Goal: Task Accomplishment & Management: Complete application form

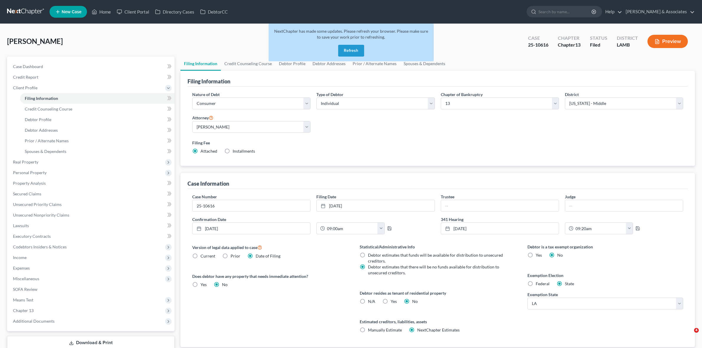
select select "1"
select select "0"
select select "3"
select select "35"
select select "0"
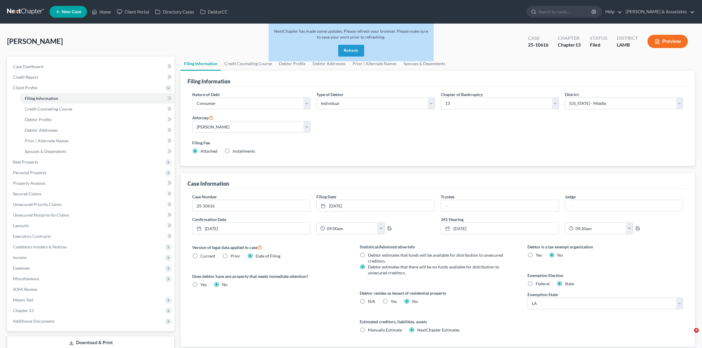
select select "19"
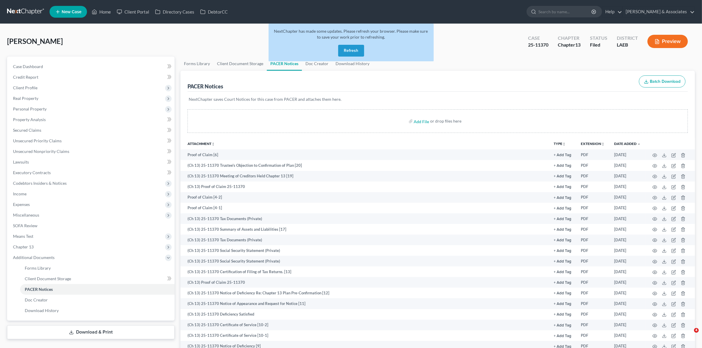
click at [8, 9] on link at bounding box center [26, 11] width 38 height 11
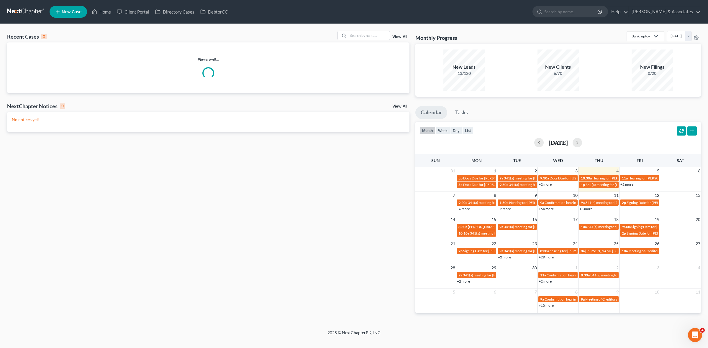
click at [459, 209] on link "+6 more" at bounding box center [463, 209] width 13 height 4
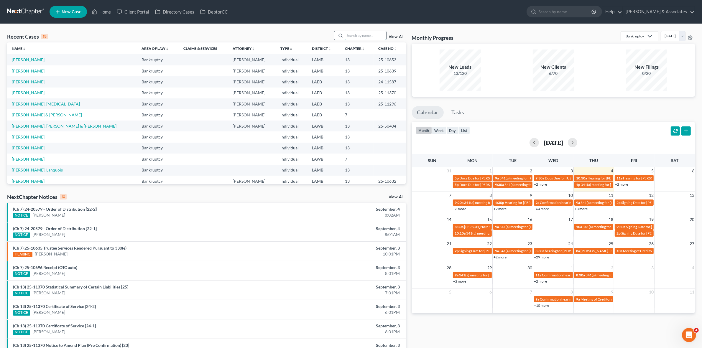
click at [363, 37] on input "search" at bounding box center [365, 35] width 41 height 9
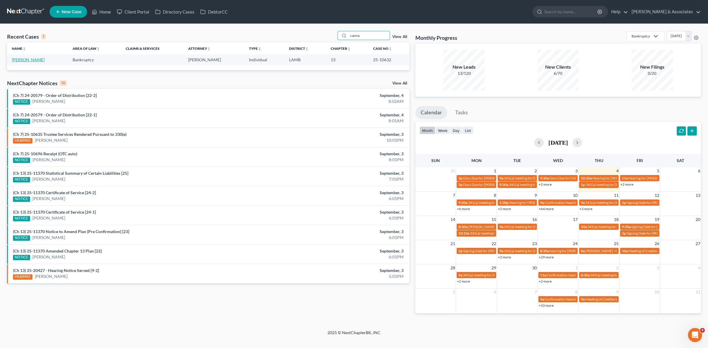
type input "canna"
click at [30, 60] on link "[PERSON_NAME]" at bounding box center [28, 59] width 33 height 5
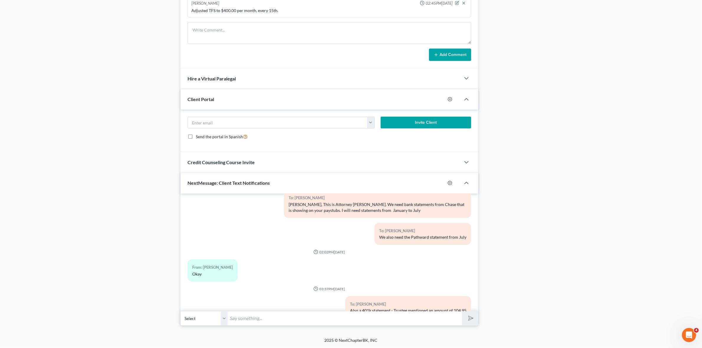
scroll to position [184, 0]
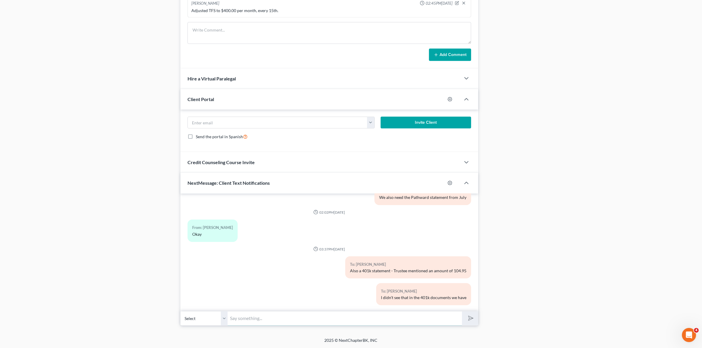
click at [423, 313] on input "text" at bounding box center [345, 318] width 234 height 14
paste input "Good Morning, following up for the requested documents. Please submit them as s…"
type input "Good Morning, following up for the requested documents. Please submit them as s…"
click at [475, 324] on button "submit" at bounding box center [470, 319] width 16 height 14
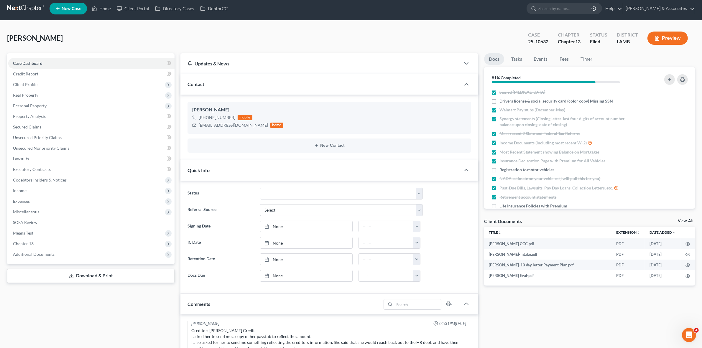
scroll to position [0, 0]
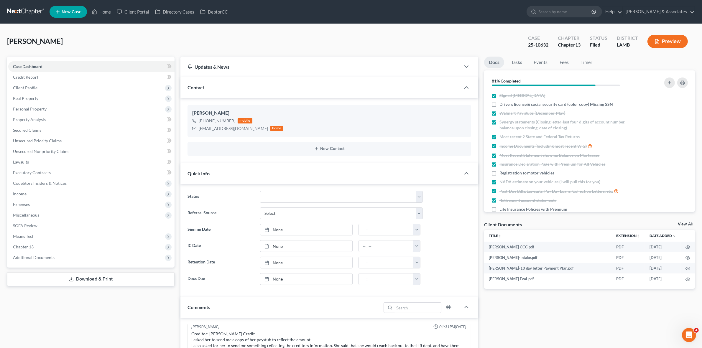
click at [43, 11] on link at bounding box center [26, 11] width 38 height 11
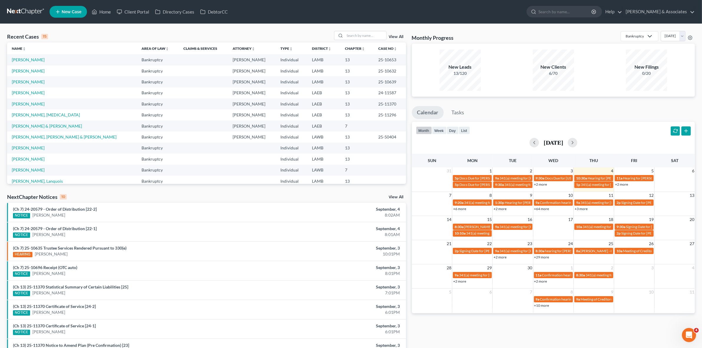
drag, startPoint x: 512, startPoint y: 324, endPoint x: 527, endPoint y: 321, distance: 15.8
click at [512, 324] on div "Monthly Progress Bankruptcy Bankruptcy Business Formation and Planning Collecti…" at bounding box center [553, 219] width 289 height 376
click at [357, 36] on input "search" at bounding box center [365, 35] width 41 height 9
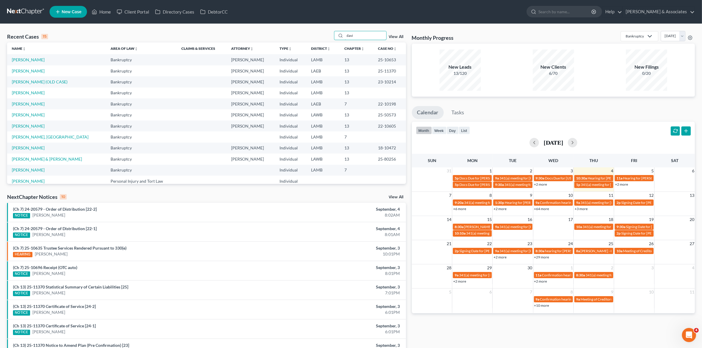
type input "davi"
click at [20, 62] on link "[PERSON_NAME]" at bounding box center [28, 59] width 33 height 5
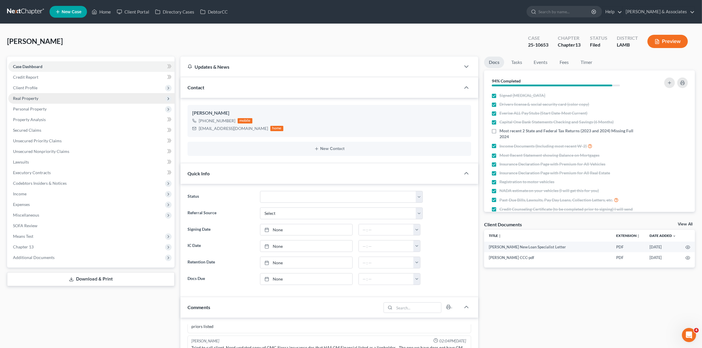
click at [105, 97] on span "Real Property" at bounding box center [91, 98] width 166 height 11
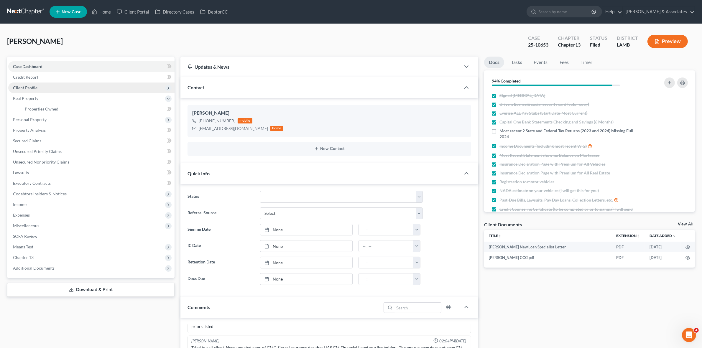
click at [99, 87] on span "Client Profile" at bounding box center [91, 88] width 166 height 11
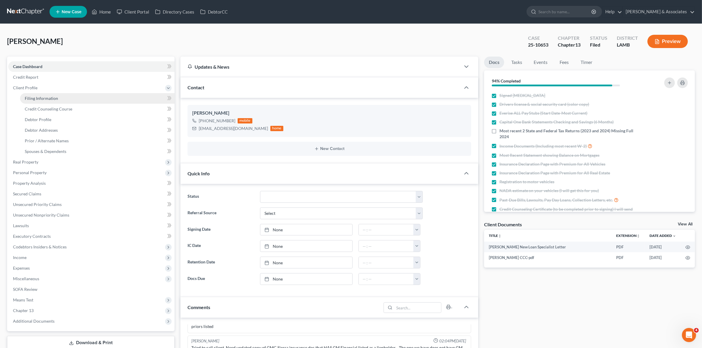
click at [99, 97] on link "Filing Information" at bounding box center [97, 98] width 155 height 11
select select "1"
select select "0"
select select "3"
select select "19"
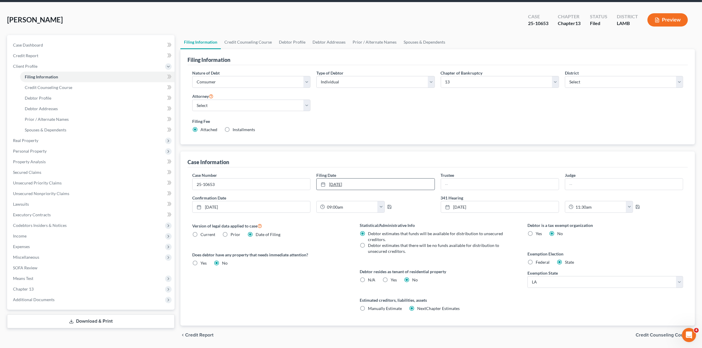
scroll to position [40, 0]
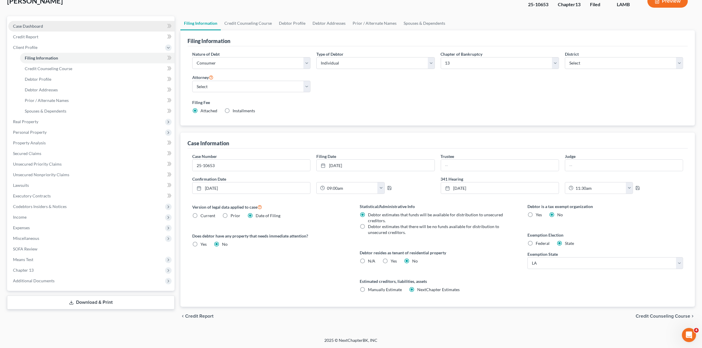
click at [132, 23] on link "Case Dashboard" at bounding box center [91, 26] width 166 height 11
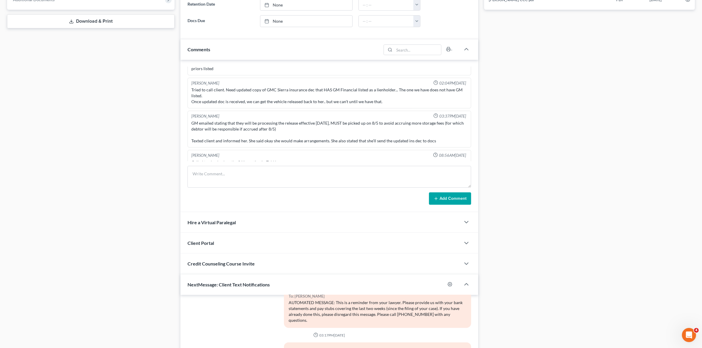
scroll to position [361, 0]
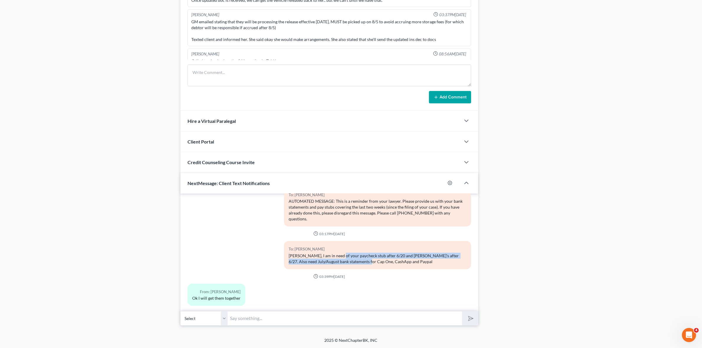
drag, startPoint x: 336, startPoint y: 250, endPoint x: 365, endPoint y: 257, distance: 29.6
click at [365, 257] on div "Ms. Davis, I am in need of your paycheck stub after 6/20 and Andre's after 6/27…" at bounding box center [378, 259] width 178 height 12
click at [578, 292] on div "Docs Tasks Events Fees Timer 94% Completed Nothing here yet! Signed Retainer Dr…" at bounding box center [589, 11] width 217 height 629
click at [403, 316] on input "text" at bounding box center [345, 318] width 234 height 14
paste input "Good Morning, following up for the requested documents. Please submit them as s…"
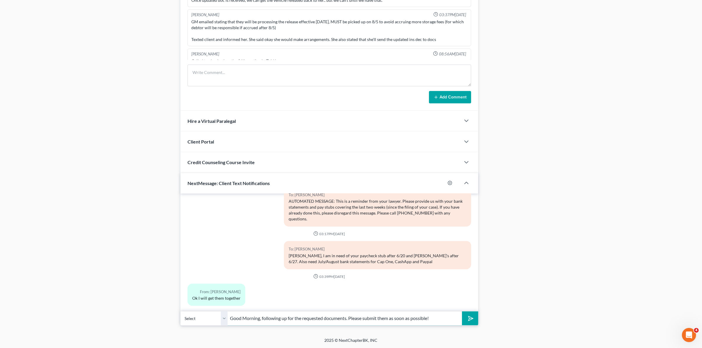
type input "Good Morning, following up for the requested documents. Please submit them as s…"
click at [479, 317] on div "Updates & News × Louisiana Middle District Notes: Take a look at NextChapter's …" at bounding box center [329, 11] width 303 height 629
click at [474, 319] on button "submit" at bounding box center [470, 319] width 16 height 14
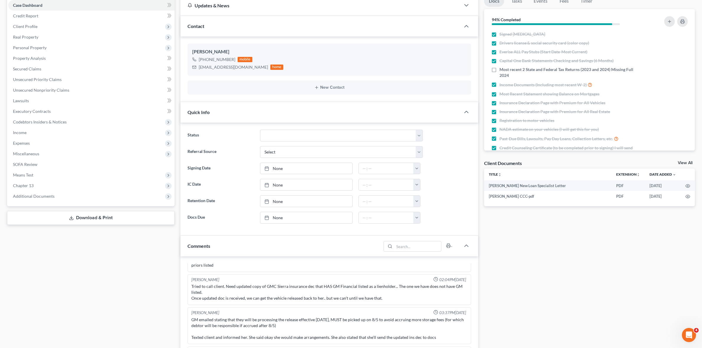
scroll to position [0, 0]
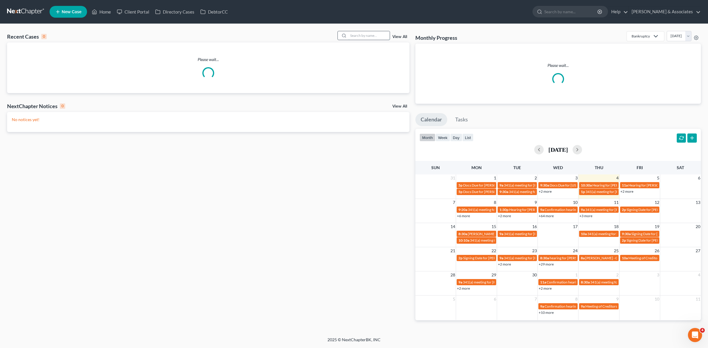
click at [379, 37] on input "search" at bounding box center [368, 35] width 41 height 9
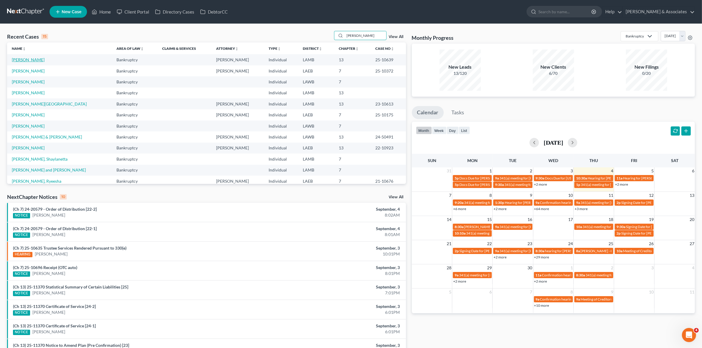
type input "[PERSON_NAME]"
click at [30, 62] on link "[PERSON_NAME]" at bounding box center [28, 59] width 33 height 5
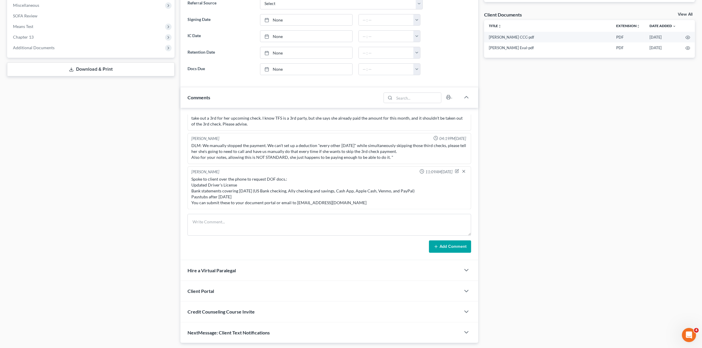
scroll to position [229, 0]
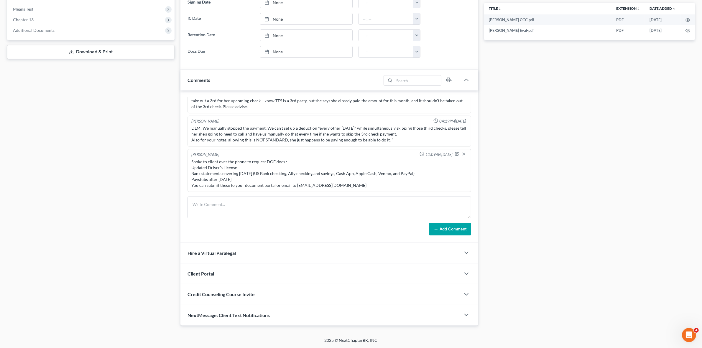
click at [239, 313] on span "NextMessage: Client Text Notifications" at bounding box center [229, 316] width 82 height 6
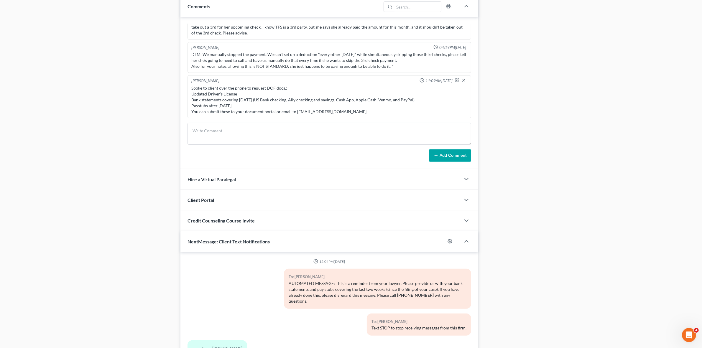
scroll to position [359, 0]
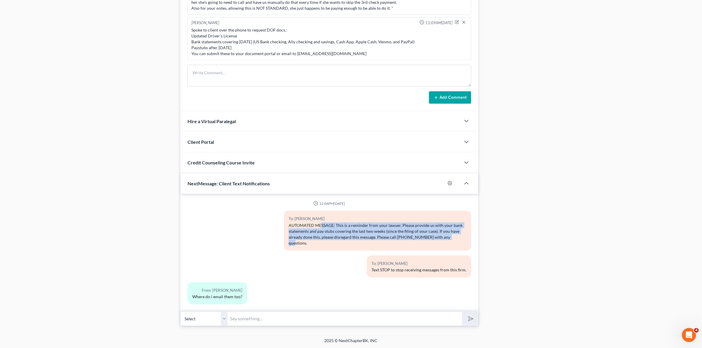
drag, startPoint x: 324, startPoint y: 224, endPoint x: 450, endPoint y: 240, distance: 126.7
click at [450, 240] on div "AUTOMATED MESSAGE: This is a reminder from your lawyer. Please provide us with …" at bounding box center [378, 235] width 178 height 24
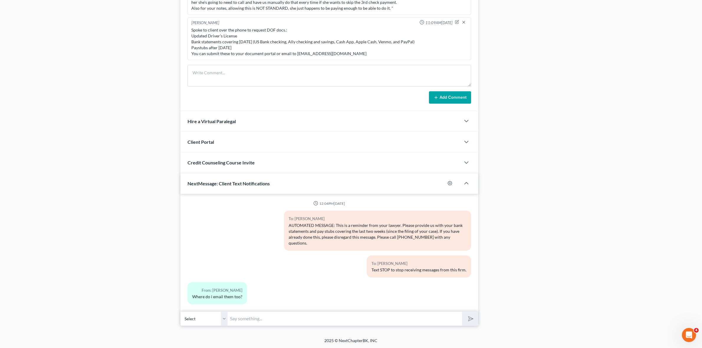
click at [505, 224] on div "Docs Tasks Events Fees Timer 100% Completed Nothing here yet! Signed Retainer D…" at bounding box center [589, 11] width 217 height 629
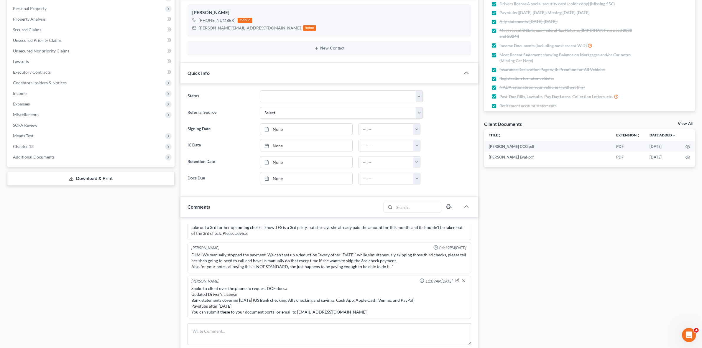
scroll to position [0, 0]
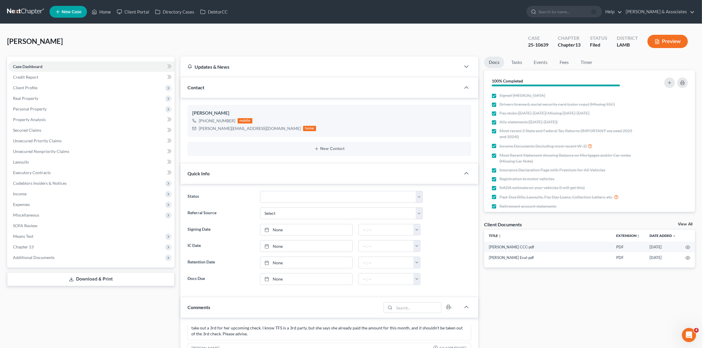
drag, startPoint x: 666, startPoint y: 24, endPoint x: 613, endPoint y: 11, distance: 53.9
click at [596, 11] on circle "button" at bounding box center [594, 12] width 4 height 4
click at [548, 45] on div "25-10639" at bounding box center [538, 45] width 20 height 7
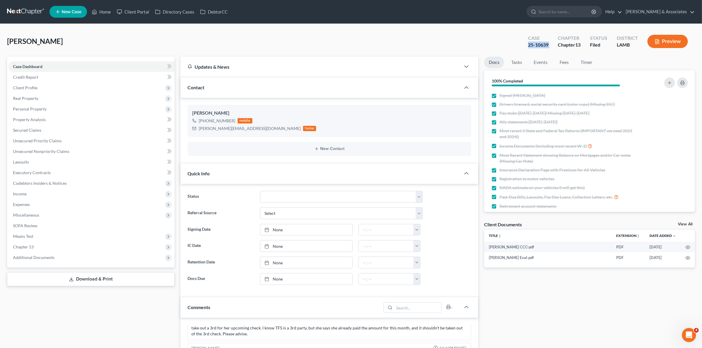
copy div "25-10639"
click at [515, 61] on link "Tasks" at bounding box center [517, 63] width 20 height 12
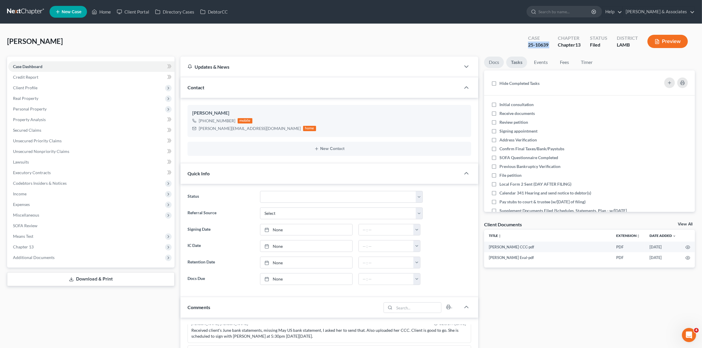
click at [501, 60] on link "Docs" at bounding box center [494, 63] width 20 height 12
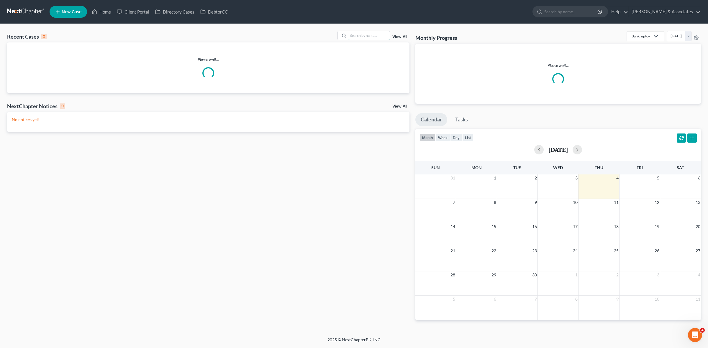
drag, startPoint x: 372, startPoint y: 39, endPoint x: 375, endPoint y: 40, distance: 3.0
click at [375, 40] on div at bounding box center [363, 35] width 52 height 9
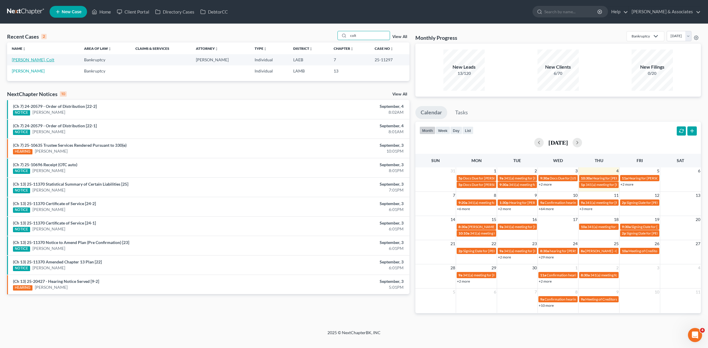
type input "colt"
click at [27, 58] on link "[PERSON_NAME], Colt" at bounding box center [33, 59] width 42 height 5
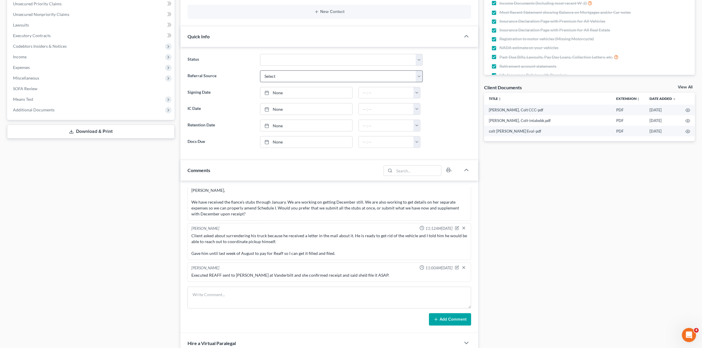
scroll to position [229, 0]
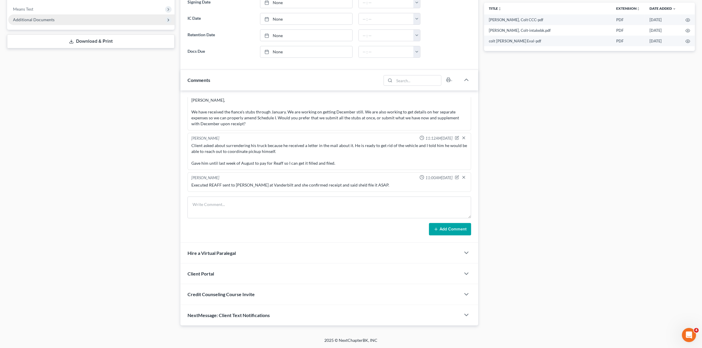
click at [125, 17] on span "Additional Documents" at bounding box center [91, 19] width 166 height 11
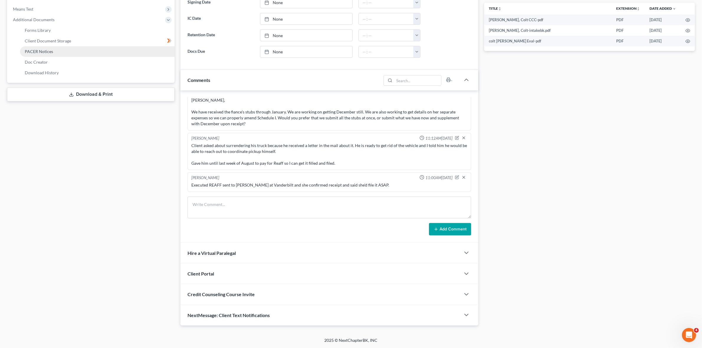
click at [121, 51] on link "PACER Notices" at bounding box center [97, 51] width 155 height 11
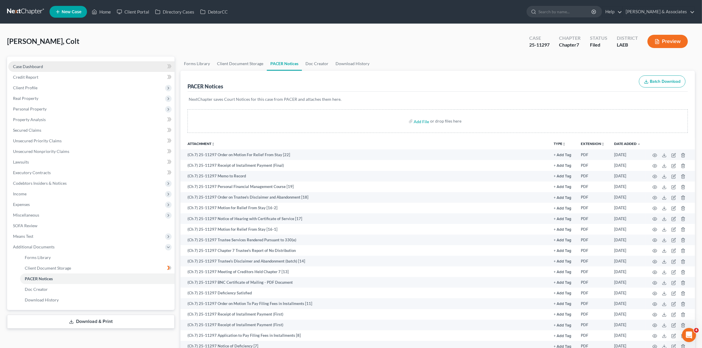
drag, startPoint x: 106, startPoint y: 69, endPoint x: 106, endPoint y: 62, distance: 6.5
click at [106, 68] on link "Case Dashboard" at bounding box center [91, 66] width 166 height 11
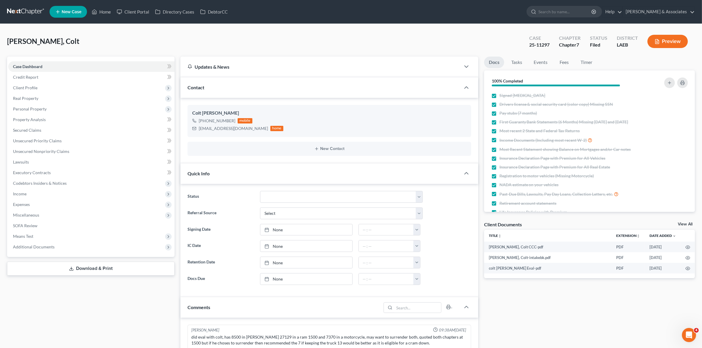
scroll to position [741, 0]
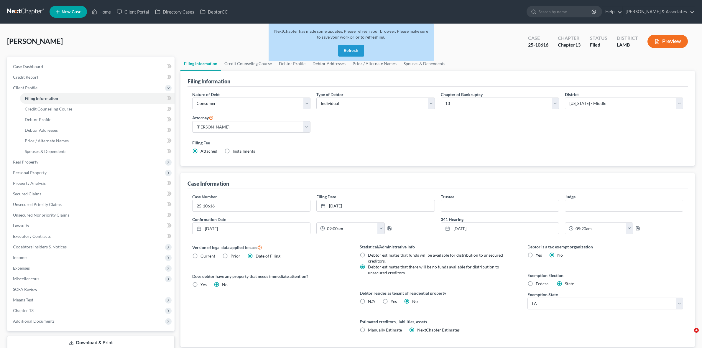
select select "1"
select select "0"
select select "3"
select select "35"
select select "0"
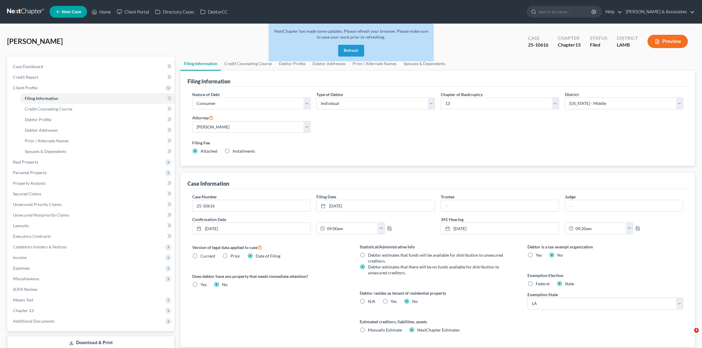
select select "19"
click at [349, 54] on button "Refresh" at bounding box center [351, 51] width 26 height 12
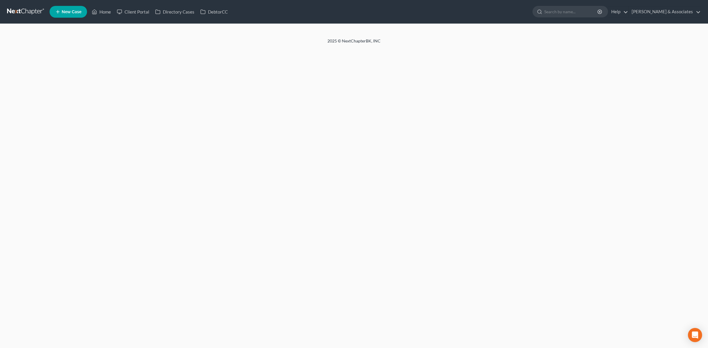
select select "1"
select select "0"
select select "3"
select select "19"
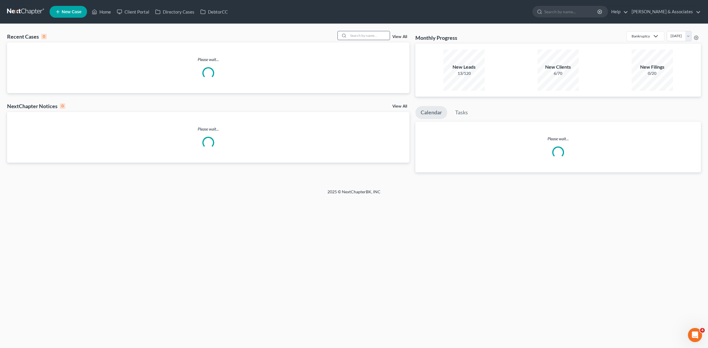
click at [379, 35] on input "search" at bounding box center [368, 35] width 41 height 9
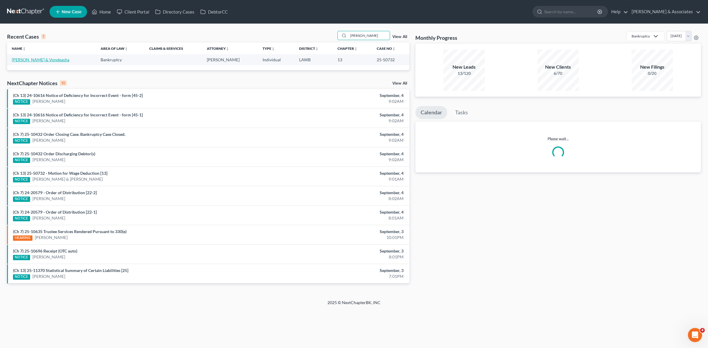
type input "[PERSON_NAME]"
click at [37, 60] on link "[PERSON_NAME] & Vondeasha" at bounding box center [41, 59] width 58 height 5
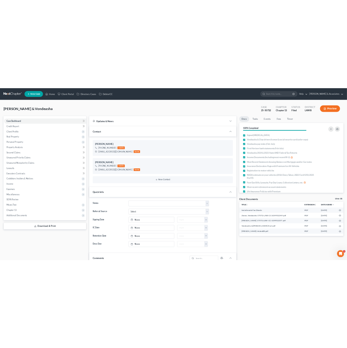
scroll to position [839, 0]
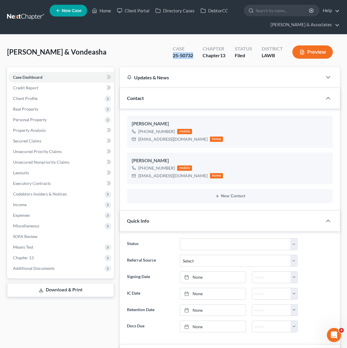
drag, startPoint x: 167, startPoint y: 58, endPoint x: 197, endPoint y: 58, distance: 29.8
click at [197, 58] on div "Case 25-50732" at bounding box center [183, 52] width 30 height 17
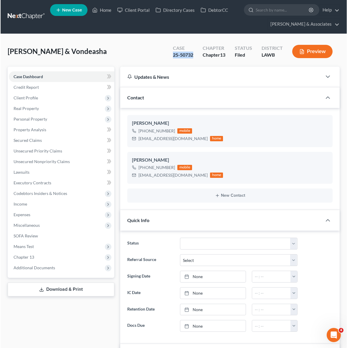
scroll to position [0, 0]
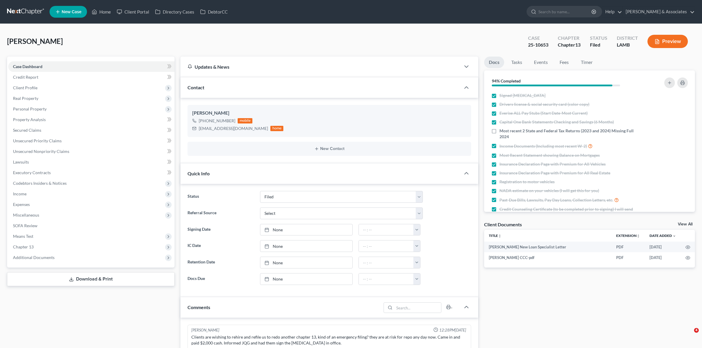
select select "8"
select select "0"
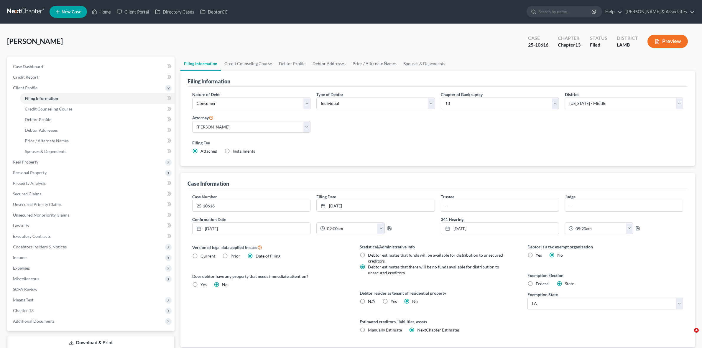
select select "1"
select select "0"
select select "3"
select select "35"
select select "0"
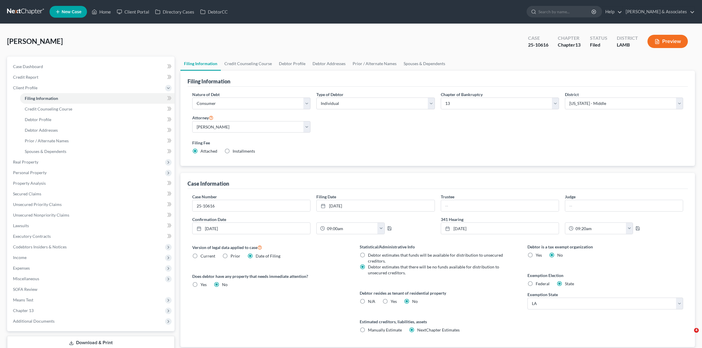
select select "19"
click at [28, 14] on link at bounding box center [26, 11] width 38 height 11
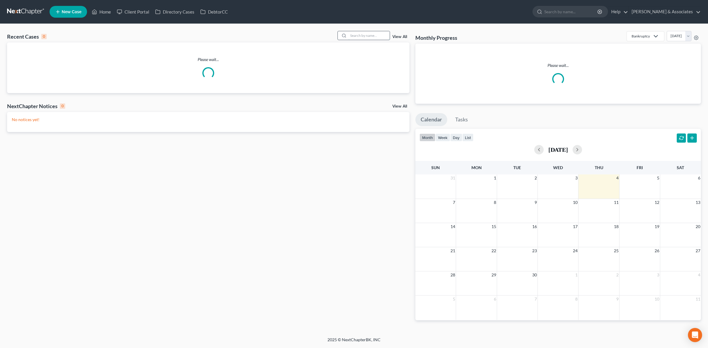
click at [378, 35] on input "search" at bounding box center [368, 35] width 41 height 9
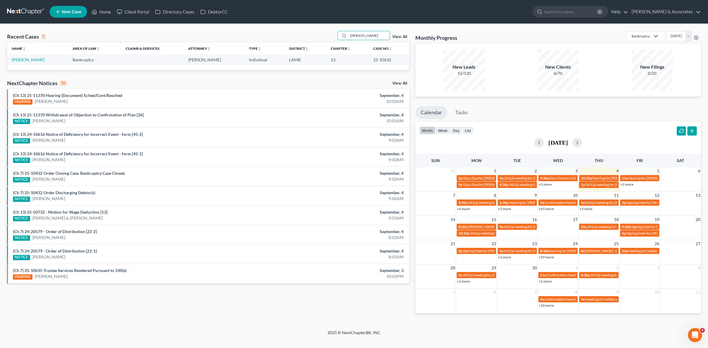
type input "[PERSON_NAME]"
click at [30, 59] on link "[PERSON_NAME]" at bounding box center [28, 59] width 33 height 5
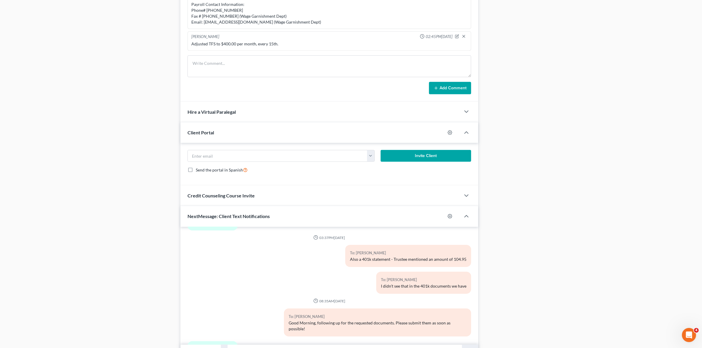
scroll to position [217, 0]
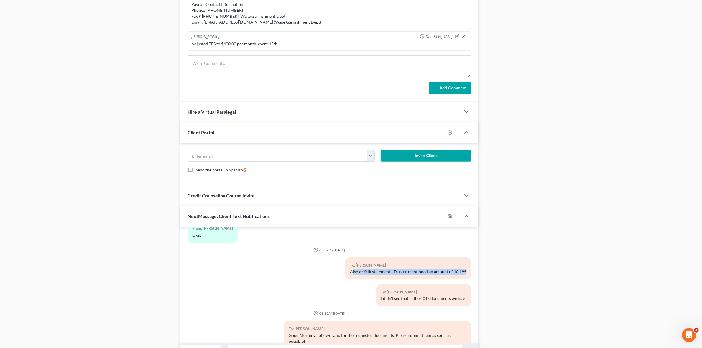
drag, startPoint x: 352, startPoint y: 267, endPoint x: 473, endPoint y: 276, distance: 121.9
click at [473, 276] on div "01:26PM, 05/29/2025 To: Lisa Cannady Good afternoon Lisa. This is Jorge with Di…" at bounding box center [329, 286] width 298 height 118
click at [623, 314] on div "Docs Tasks Events Fees Timer 81% Completed Nothing here yet! Signed Retainer Dr…" at bounding box center [589, 23] width 217 height 671
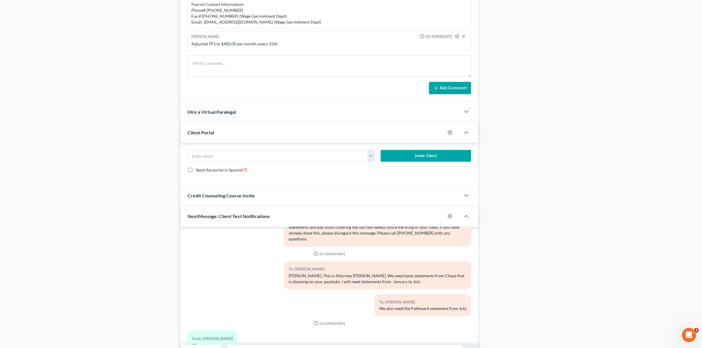
scroll to position [106, 0]
drag, startPoint x: 324, startPoint y: 264, endPoint x: 378, endPoint y: 291, distance: 60.4
click at [378, 291] on div "01:26PM, 05/29/2025 To: Lisa Cannady Good afternoon Lisa. This is Jorge with Di…" at bounding box center [329, 310] width 283 height 364
click at [418, 306] on div "We also need the Pathward statement from July" at bounding box center [422, 309] width 87 height 6
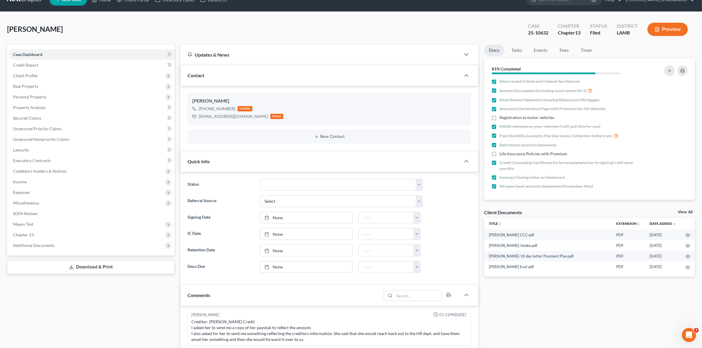
scroll to position [0, 0]
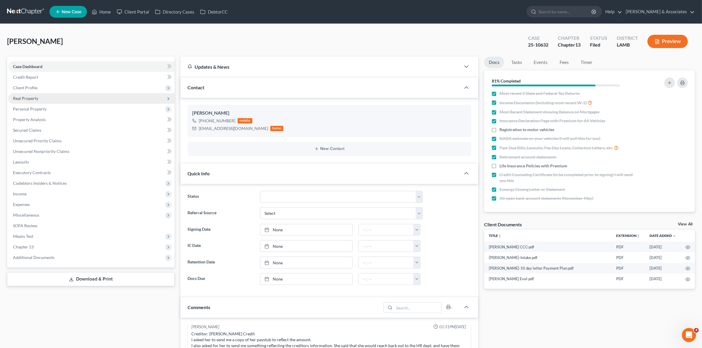
click at [76, 93] on span "Real Property" at bounding box center [91, 98] width 166 height 11
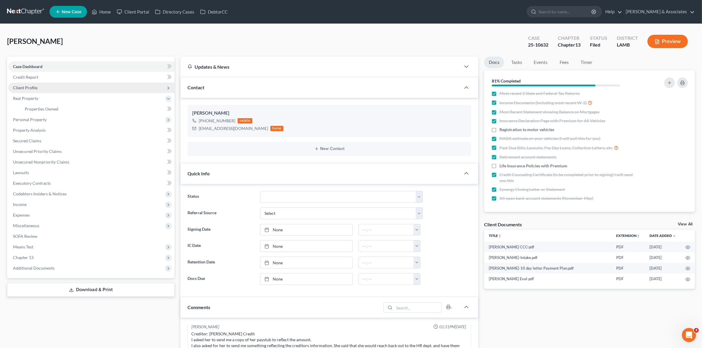
click at [74, 87] on span "Client Profile" at bounding box center [91, 88] width 166 height 11
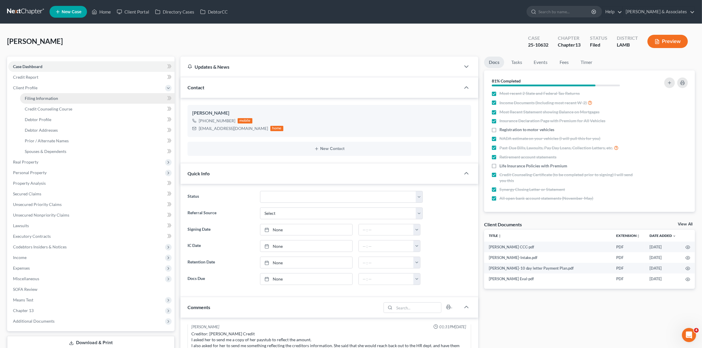
click at [77, 96] on link "Filing Information" at bounding box center [97, 98] width 155 height 11
select select "1"
select select "0"
select select "3"
select select "19"
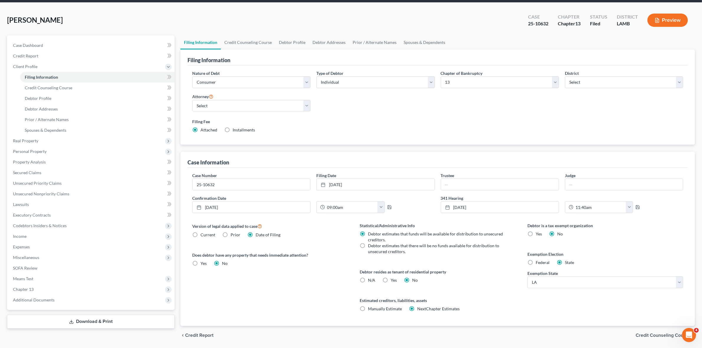
scroll to position [40, 0]
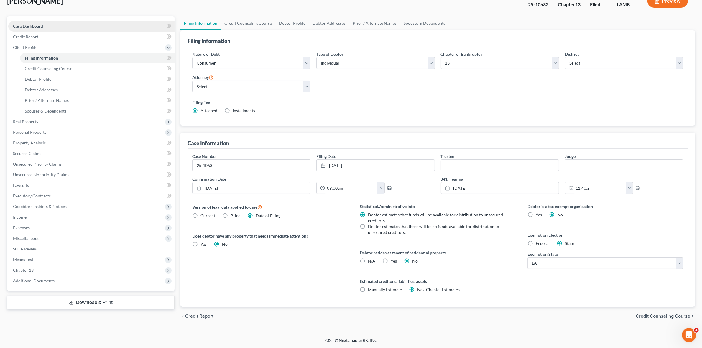
click at [120, 24] on link "Case Dashboard" at bounding box center [91, 26] width 166 height 11
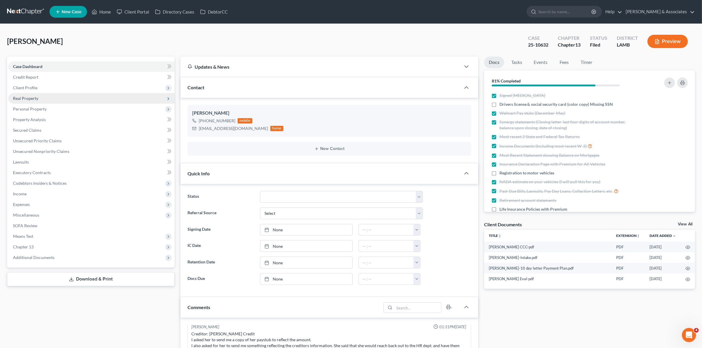
click at [96, 99] on span "Real Property" at bounding box center [91, 98] width 166 height 11
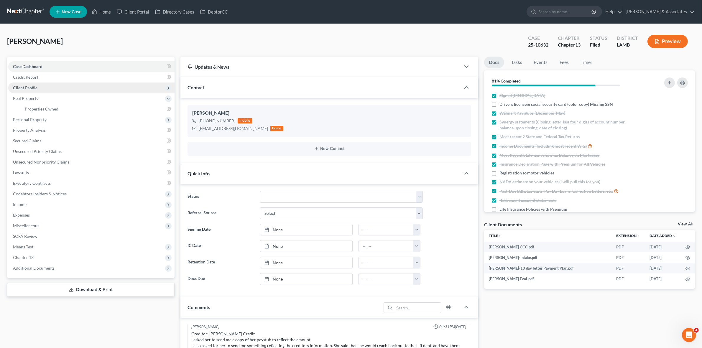
click at [96, 84] on span "Client Profile" at bounding box center [91, 88] width 166 height 11
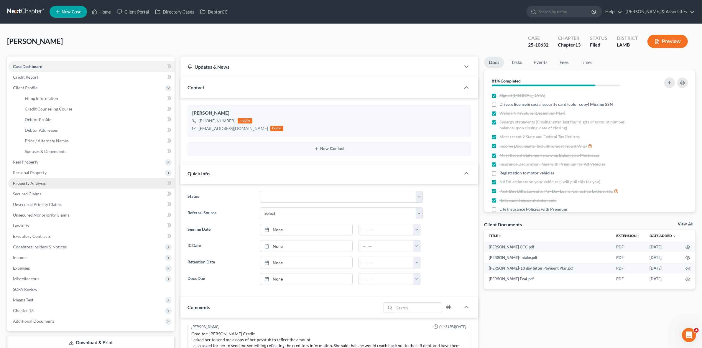
click at [92, 184] on link "Property Analysis" at bounding box center [91, 183] width 166 height 11
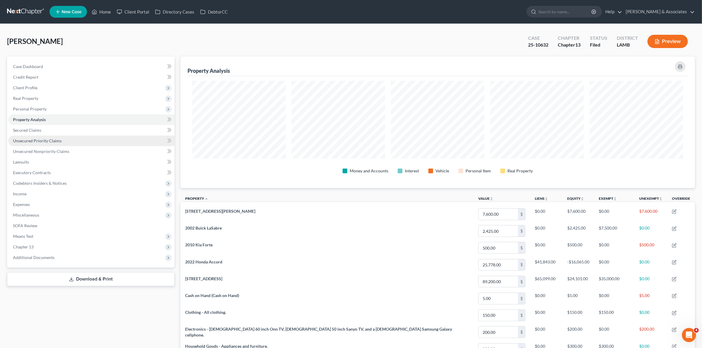
scroll to position [132, 515]
click at [66, 107] on span "Personal Property" at bounding box center [91, 109] width 166 height 11
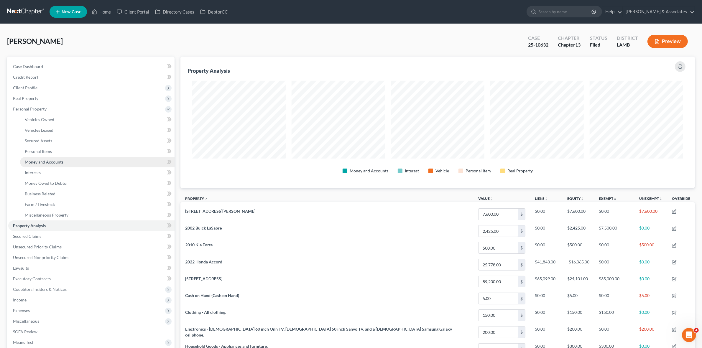
click at [63, 159] on link "Money and Accounts" at bounding box center [97, 162] width 155 height 11
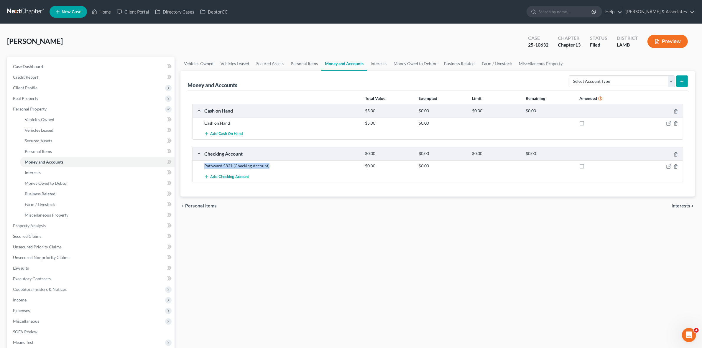
drag, startPoint x: 203, startPoint y: 165, endPoint x: 295, endPoint y: 167, distance: 92.0
click at [295, 167] on div "Pathward 5821 (Checking Account)" at bounding box center [281, 166] width 161 height 6
click at [132, 63] on link "Case Dashboard" at bounding box center [91, 66] width 166 height 11
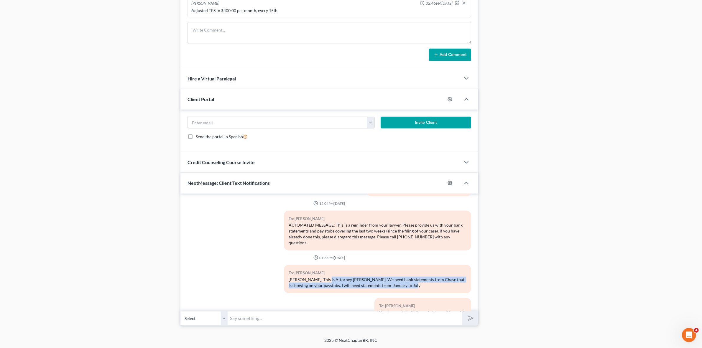
drag, startPoint x: 322, startPoint y: 274, endPoint x: 436, endPoint y: 283, distance: 113.9
click at [436, 283] on div "To: Lisa Cannady Ms. Cannady, This is Attorney Lauren Harrell. We need bank sta…" at bounding box center [377, 279] width 187 height 28
click at [421, 284] on div "To: Lisa Cannady Ms. Cannady, This is Attorney Lauren Harrell. We need bank sta…" at bounding box center [377, 279] width 187 height 28
click at [424, 282] on div "Ms. Cannady, This is Attorney Lauren Harrell. We need bank statements from Chas…" at bounding box center [378, 283] width 178 height 12
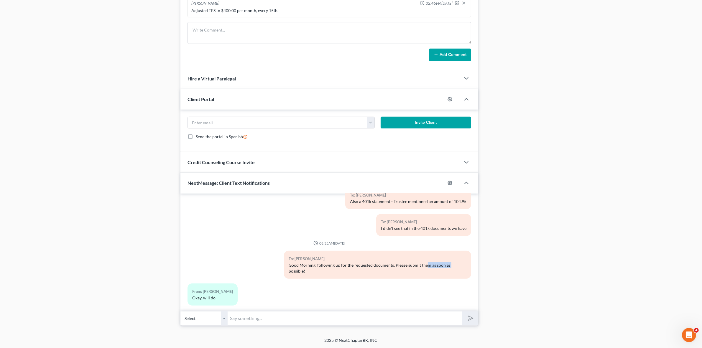
drag, startPoint x: 424, startPoint y: 262, endPoint x: 291, endPoint y: 266, distance: 133.4
click at [275, 263] on div "To: Lisa Cannady Good Morning, following up for the requested documents. Please…" at bounding box center [329, 267] width 289 height 33
click at [303, 265] on div "Good Morning, following up for the requested documents. Please submit them as s…" at bounding box center [378, 268] width 178 height 12
drag, startPoint x: 303, startPoint y: 265, endPoint x: 287, endPoint y: 262, distance: 16.6
click at [289, 262] on div "Good Morning, following up for the requested documents. Please submit them as s…" at bounding box center [378, 268] width 178 height 12
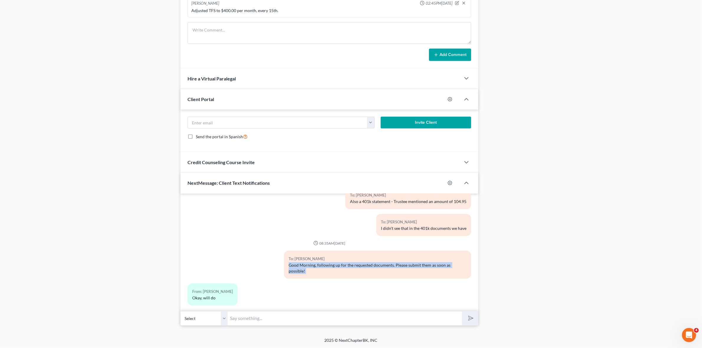
click at [324, 264] on div "Good Morning, following up for the requested documents. Please submit them as s…" at bounding box center [378, 268] width 178 height 12
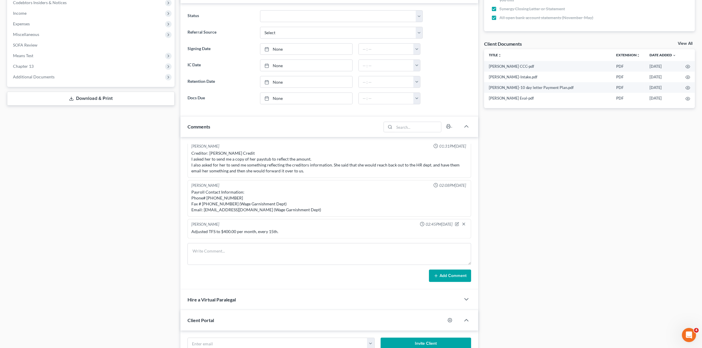
scroll to position [108, 0]
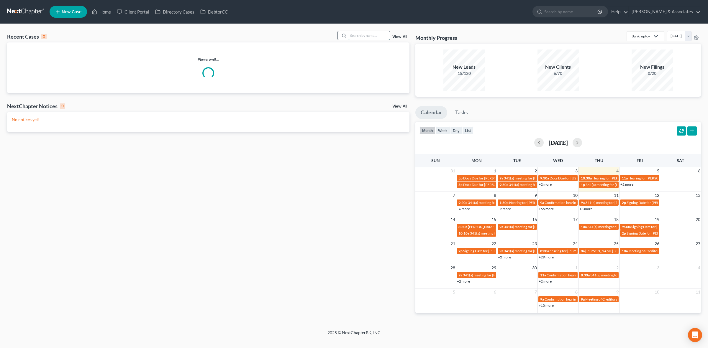
click at [357, 37] on input "search" at bounding box center [368, 35] width 41 height 9
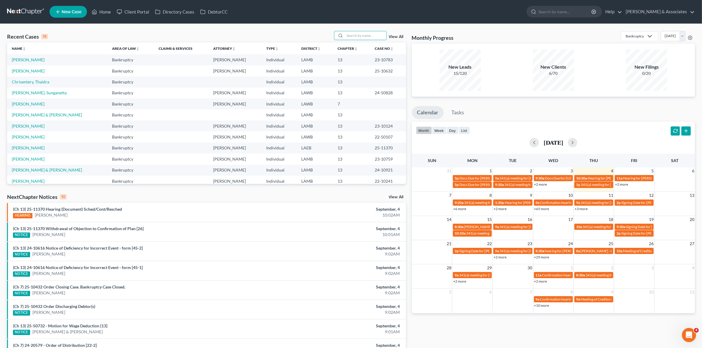
click at [462, 209] on link "+6 more" at bounding box center [459, 209] width 13 height 4
click at [493, 118] on ul "Calendar Tasks" at bounding box center [553, 114] width 283 height 16
click at [375, 36] on input "search" at bounding box center [365, 35] width 41 height 9
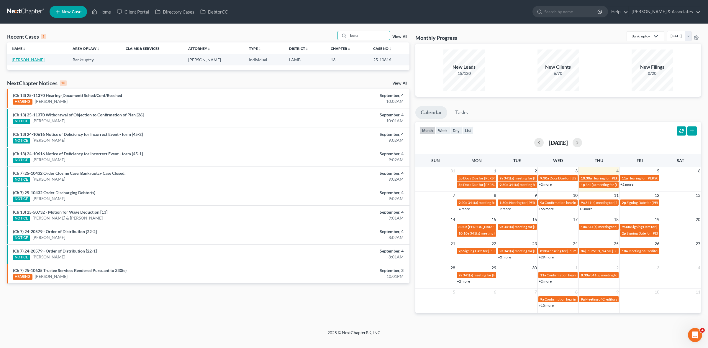
type input "bona"
click at [33, 62] on td "[PERSON_NAME]" at bounding box center [37, 59] width 61 height 11
click at [32, 61] on link "[PERSON_NAME]" at bounding box center [28, 59] width 33 height 5
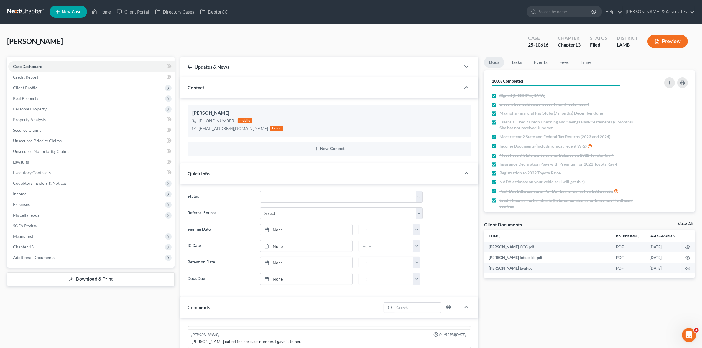
scroll to position [68, 0]
click at [97, 207] on span "Expenses" at bounding box center [91, 204] width 166 height 11
click at [84, 192] on span "Income" at bounding box center [91, 194] width 166 height 11
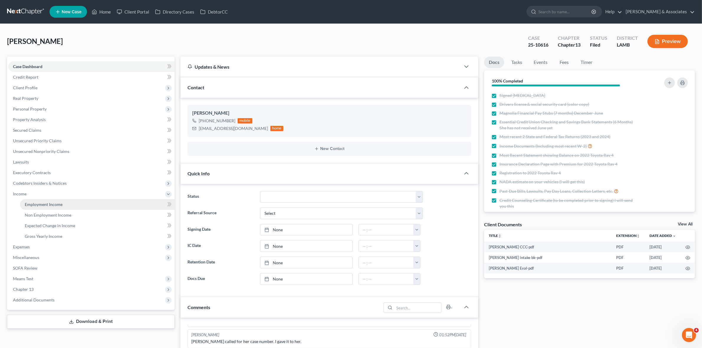
click at [86, 206] on link "Employment Income" at bounding box center [97, 204] width 155 height 11
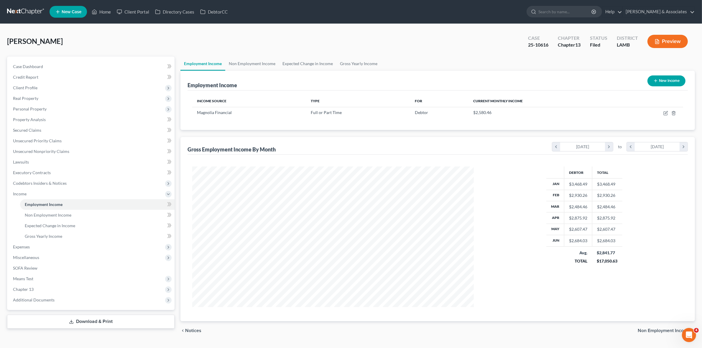
scroll to position [140, 293]
drag, startPoint x: 198, startPoint y: 114, endPoint x: 234, endPoint y: 116, distance: 36.0
click at [234, 116] on td "Magnolia Financial" at bounding box center [249, 112] width 114 height 11
click at [219, 112] on span "Magnolia Financial" at bounding box center [214, 112] width 35 height 5
drag, startPoint x: 213, startPoint y: 113, endPoint x: 234, endPoint y: 114, distance: 21.3
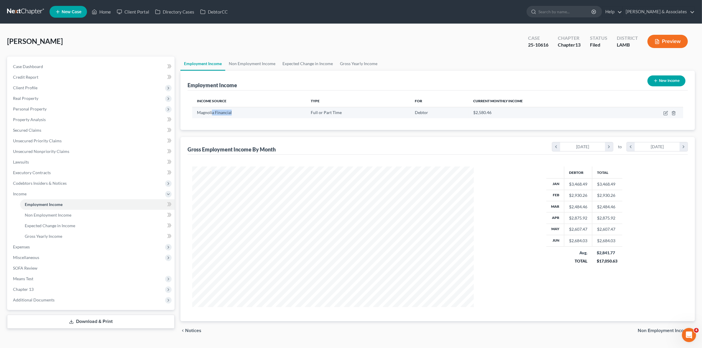
click at [234, 114] on div "Magnolia Financial" at bounding box center [249, 113] width 104 height 6
click at [104, 110] on span "Personal Property" at bounding box center [91, 109] width 166 height 11
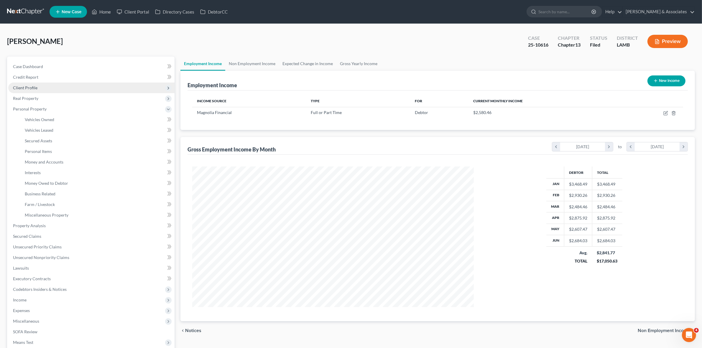
click at [60, 92] on span "Client Profile" at bounding box center [91, 88] width 166 height 11
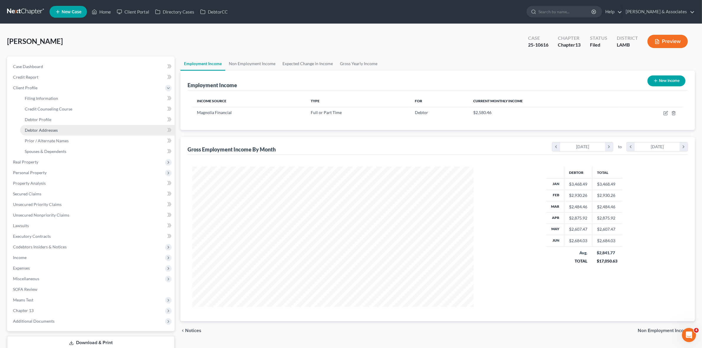
click at [58, 126] on link "Debtor Addresses" at bounding box center [97, 130] width 155 height 11
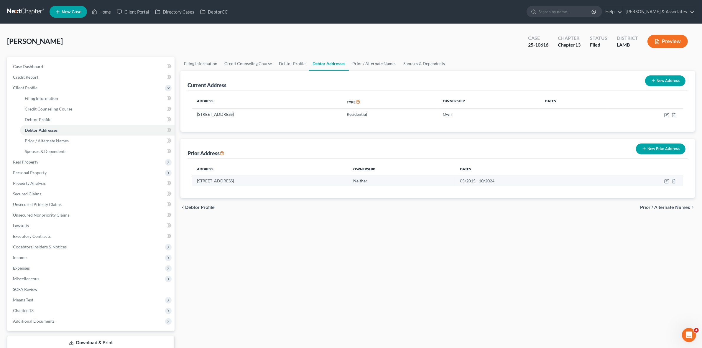
drag, startPoint x: 199, startPoint y: 182, endPoint x: 294, endPoint y: 180, distance: 94.4
click at [294, 180] on td "[STREET_ADDRESS]" at bounding box center [270, 180] width 156 height 11
click at [291, 205] on div "chevron_left Debtor Profile Prior / Alternate Names chevron_right" at bounding box center [437, 207] width 515 height 19
drag, startPoint x: 199, startPoint y: 183, endPoint x: 276, endPoint y: 186, distance: 76.4
click at [276, 186] on td "[STREET_ADDRESS]" at bounding box center [270, 180] width 156 height 11
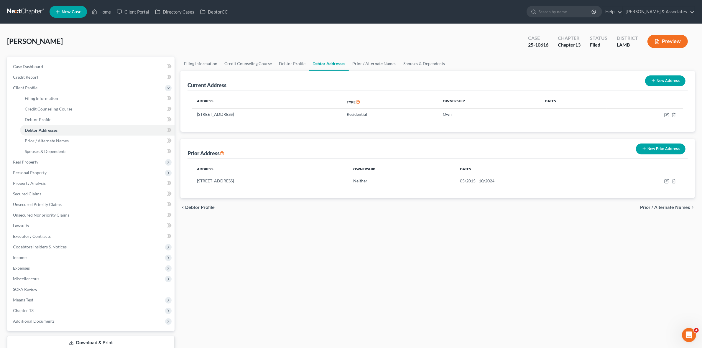
click at [257, 188] on div "Address Ownership Dates [STREET_ADDRESS] Neither 05/2015 - 10/2024" at bounding box center [438, 179] width 501 height 40
click at [83, 97] on link "Filing Information" at bounding box center [97, 98] width 155 height 11
select select "1"
select select "0"
select select "3"
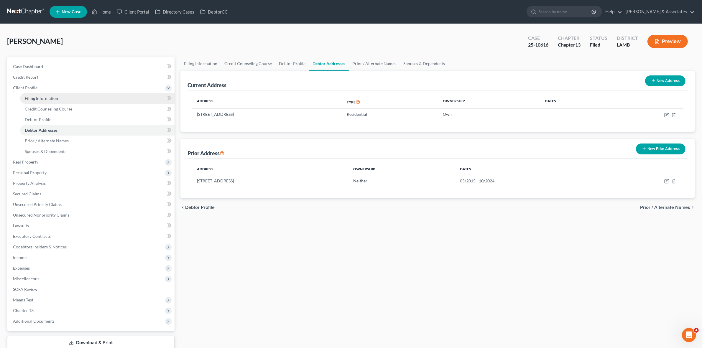
select select "19"
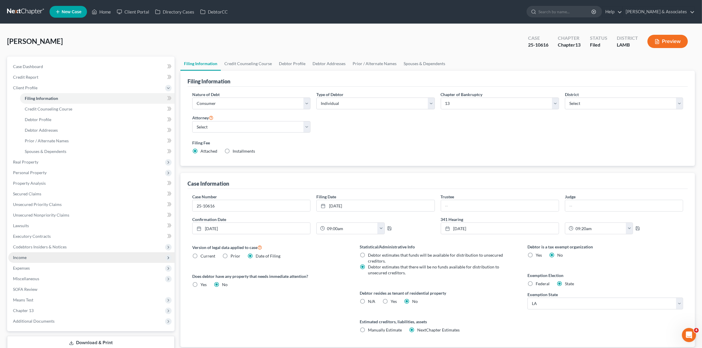
click at [133, 259] on span "Income" at bounding box center [91, 257] width 166 height 11
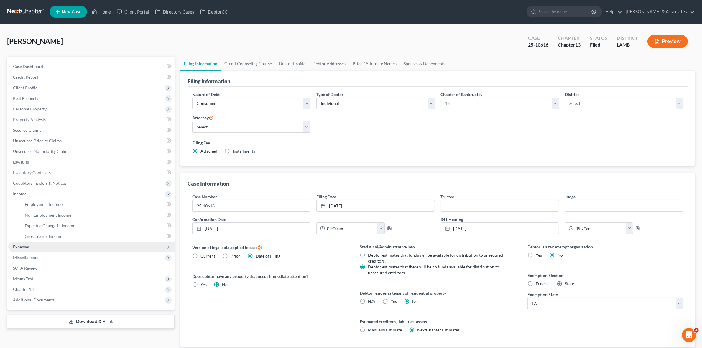
click at [106, 251] on span "Expenses" at bounding box center [91, 247] width 166 height 11
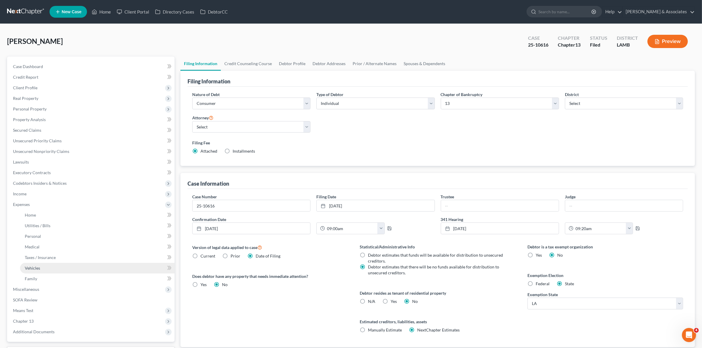
click at [98, 268] on link "Vehicles" at bounding box center [97, 268] width 155 height 11
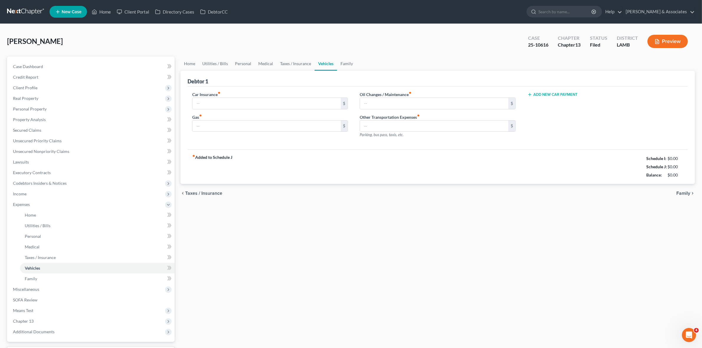
type input "118.33"
type input "160.00"
type input "25.00"
type input "0.00"
click at [73, 272] on link "Vehicles" at bounding box center [97, 268] width 155 height 11
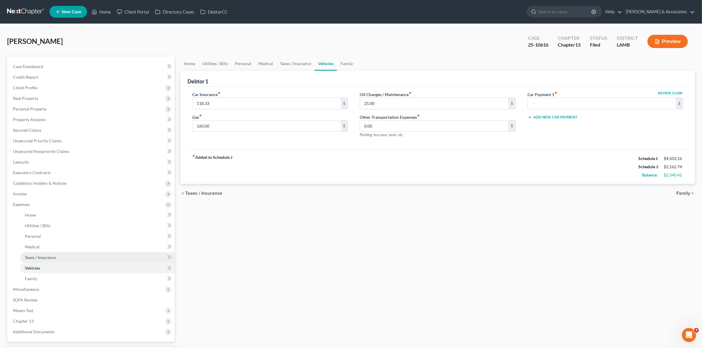
click at [73, 258] on link "Taxes / Insurance" at bounding box center [97, 257] width 155 height 11
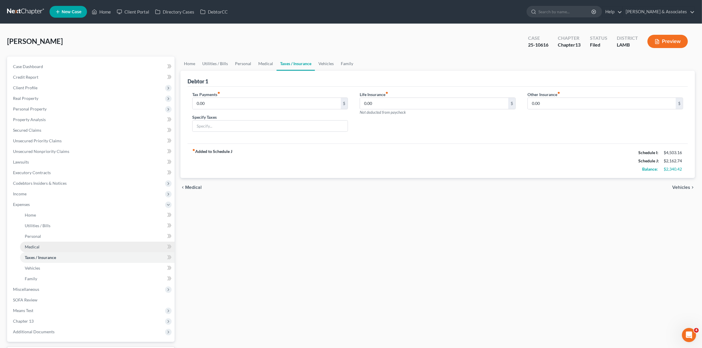
click at [70, 243] on link "Medical" at bounding box center [97, 247] width 155 height 11
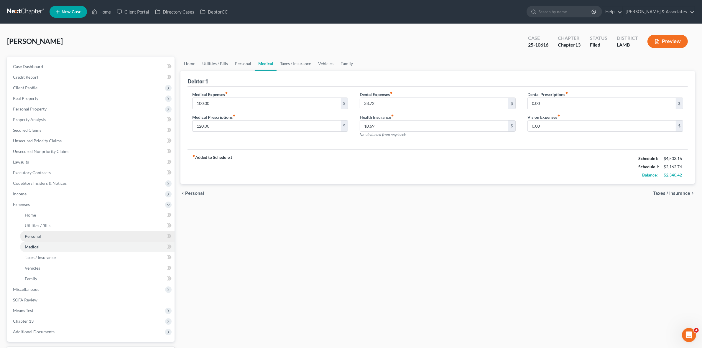
click at [67, 233] on link "Personal" at bounding box center [97, 236] width 155 height 11
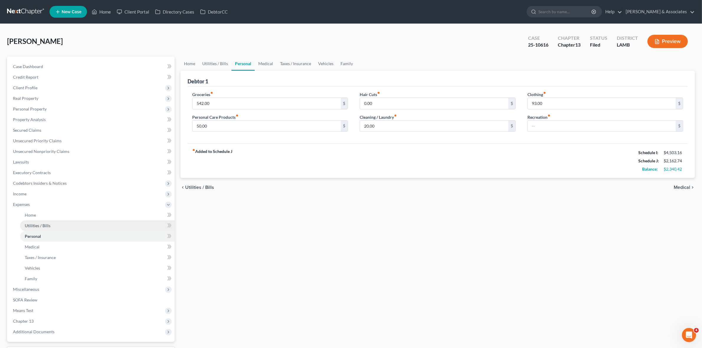
click at [67, 225] on link "Utilities / Bills" at bounding box center [97, 226] width 155 height 11
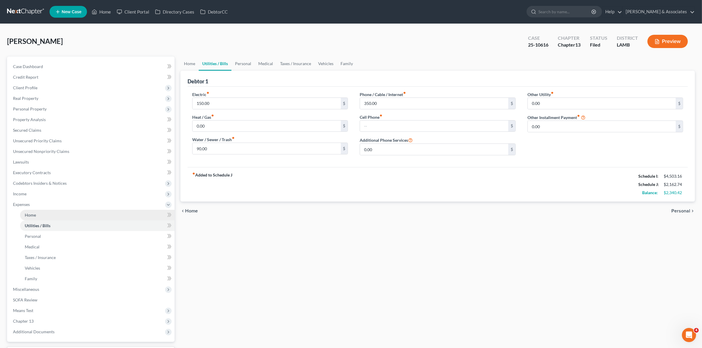
click at [63, 213] on link "Home" at bounding box center [97, 215] width 155 height 11
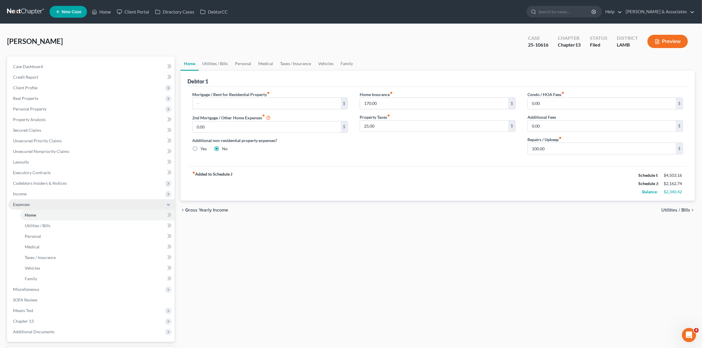
click at [99, 200] on span "Expenses" at bounding box center [91, 204] width 166 height 11
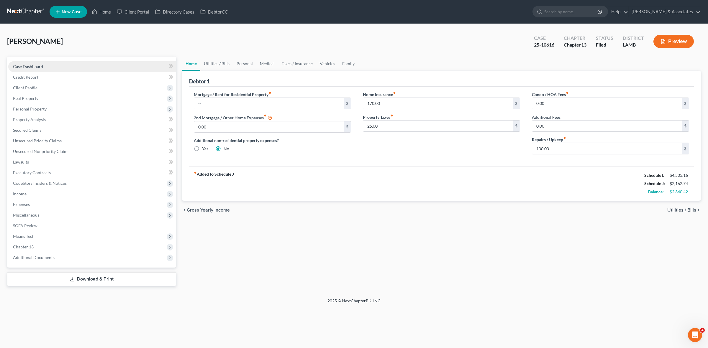
click at [94, 68] on link "Case Dashboard" at bounding box center [92, 66] width 168 height 11
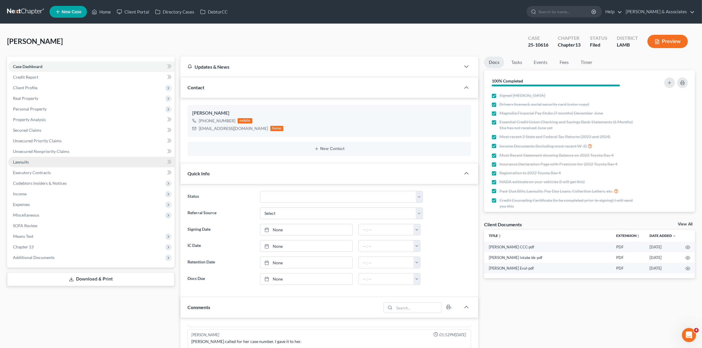
scroll to position [68, 0]
